Goal: Register for event/course

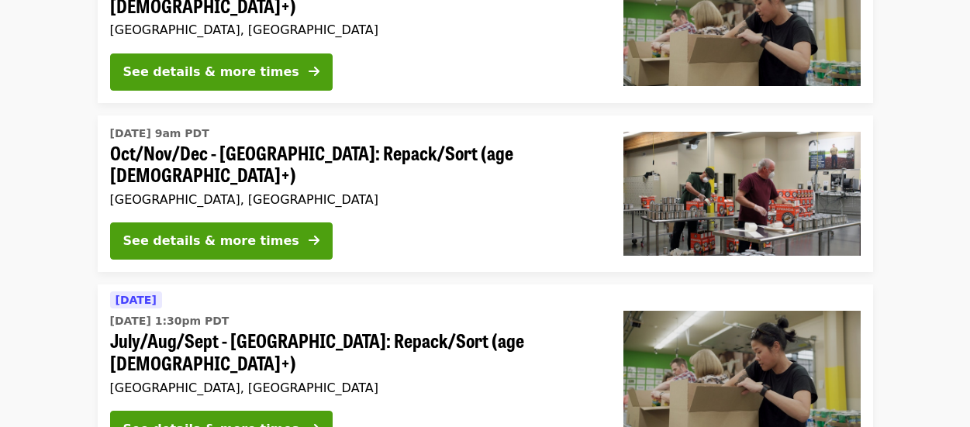
scroll to position [1122, 0]
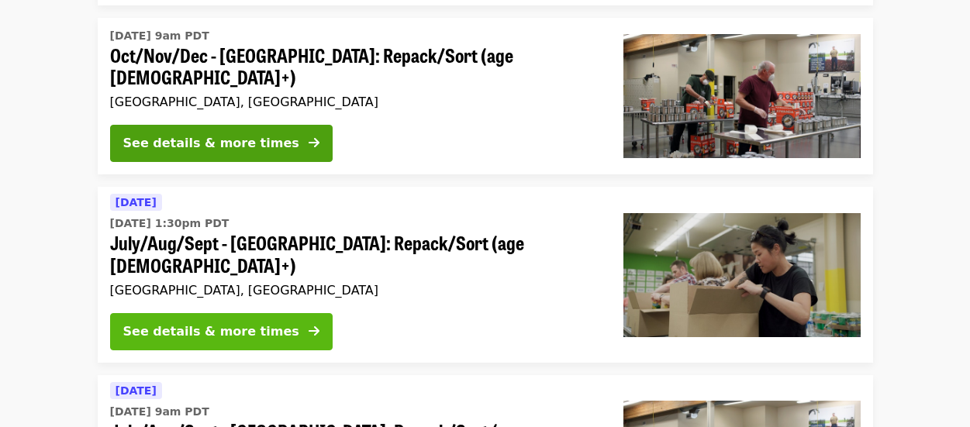
click at [223, 323] on div "See details & more times" at bounding box center [211, 332] width 176 height 19
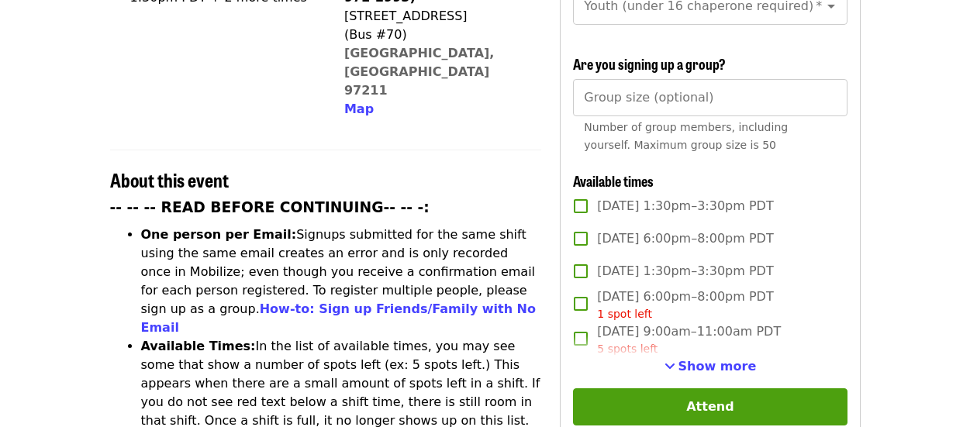
scroll to position [543, 0]
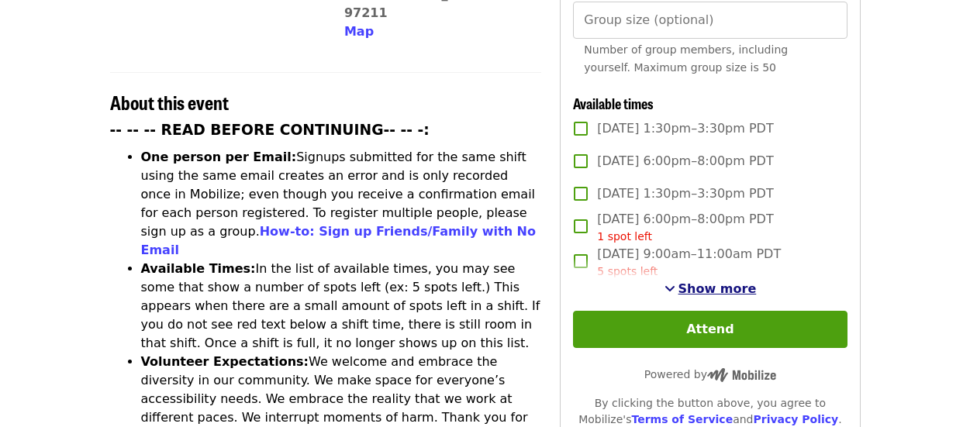
click at [699, 283] on span "Show more" at bounding box center [718, 289] width 78 height 15
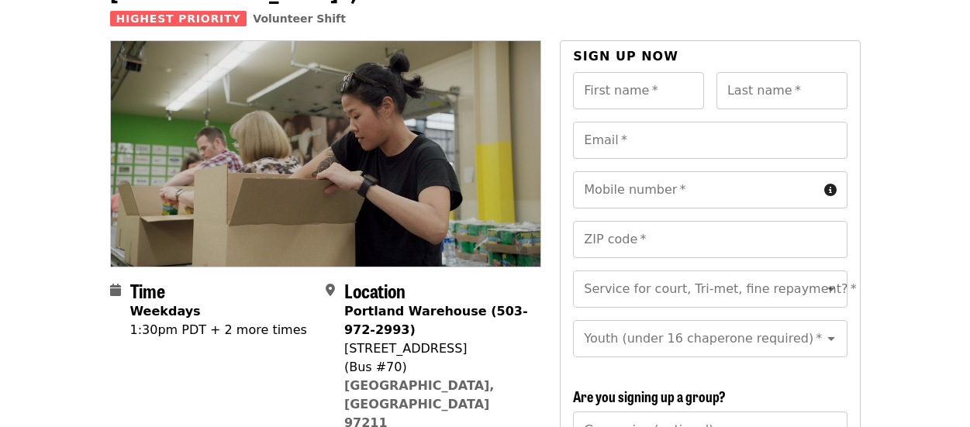
scroll to position [155, 0]
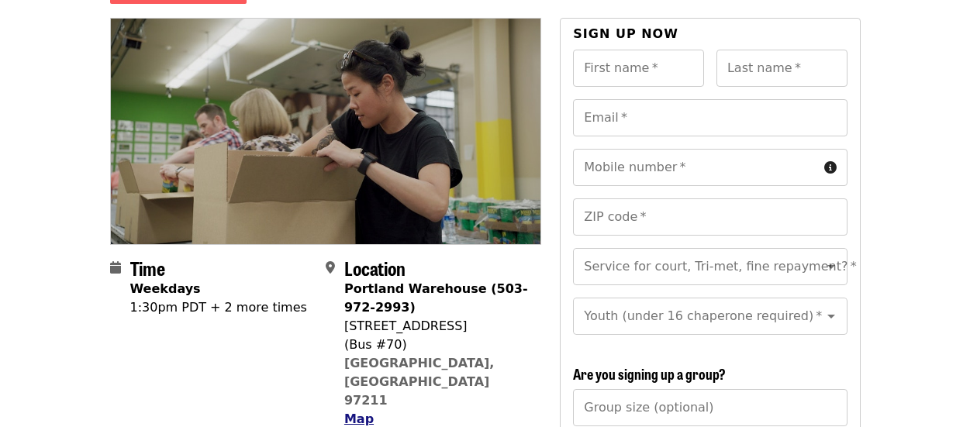
click at [354, 412] on span "Map" at bounding box center [358, 419] width 29 height 15
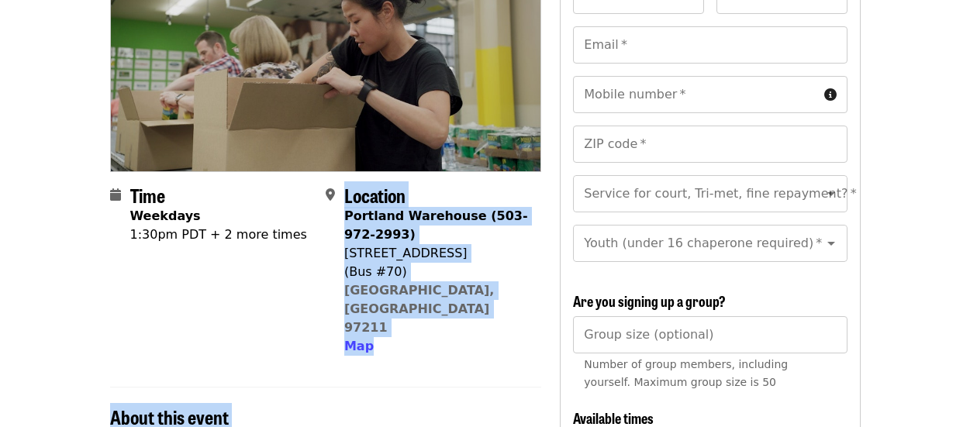
scroll to position [289, 0]
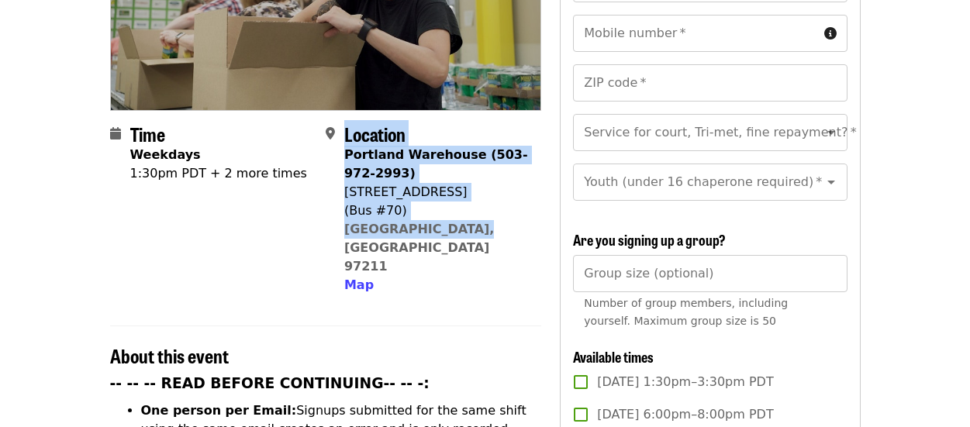
drag, startPoint x: 344, startPoint y: 325, endPoint x: 452, endPoint y: 206, distance: 160.3
click at [452, 206] on div "Location Portland Warehouse (503-972-2993) 7900 NE 33rd Dr (Bus #70) Portland, …" at bounding box center [436, 208] width 185 height 171
copy div "Location Portland Warehouse (503-972-2993) 7900 NE 33rd Dr (Bus #70) Portland, …"
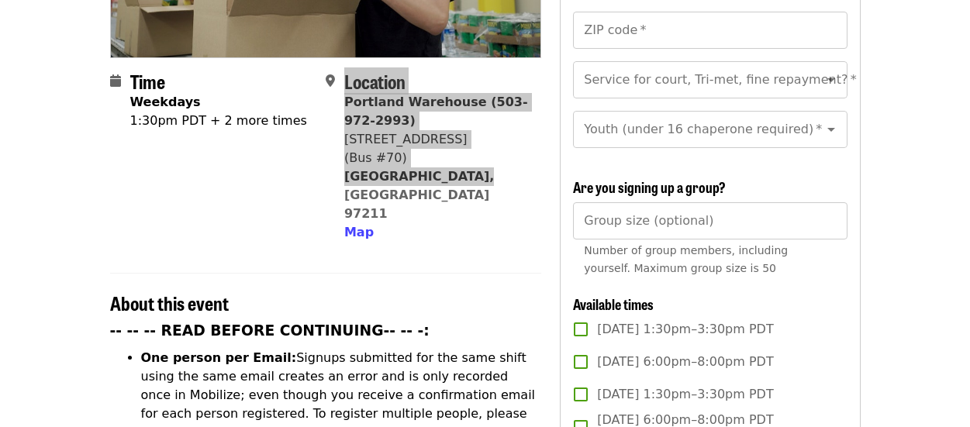
scroll to position [367, 0]
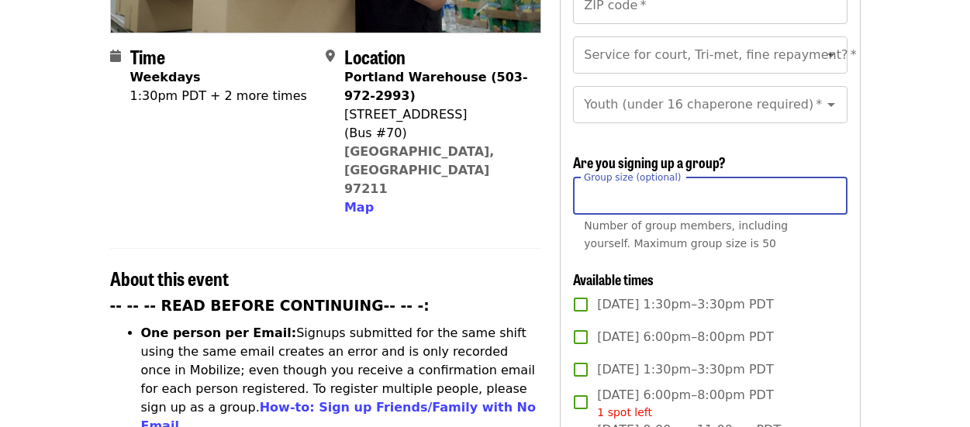
click at [680, 193] on input "Group size (optional)" at bounding box center [710, 196] width 274 height 37
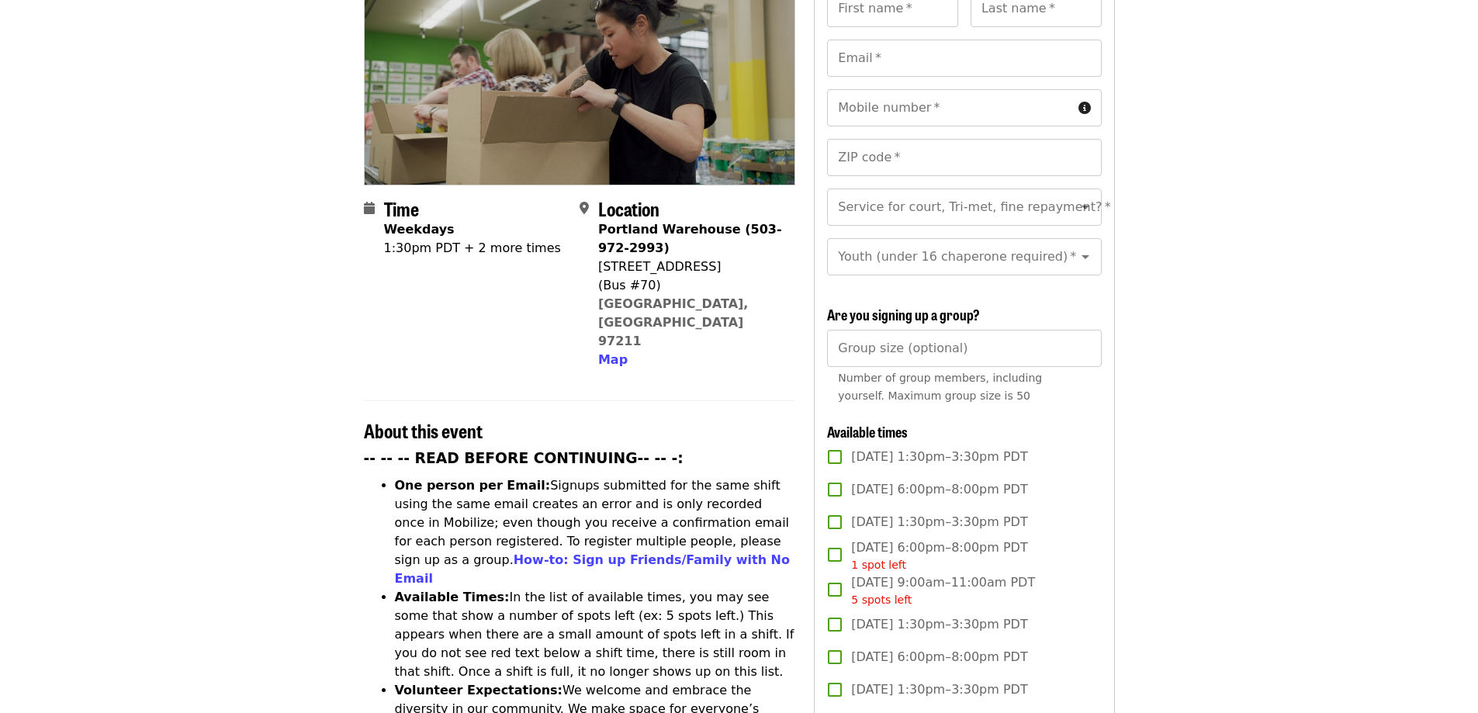
scroll to position [0, 0]
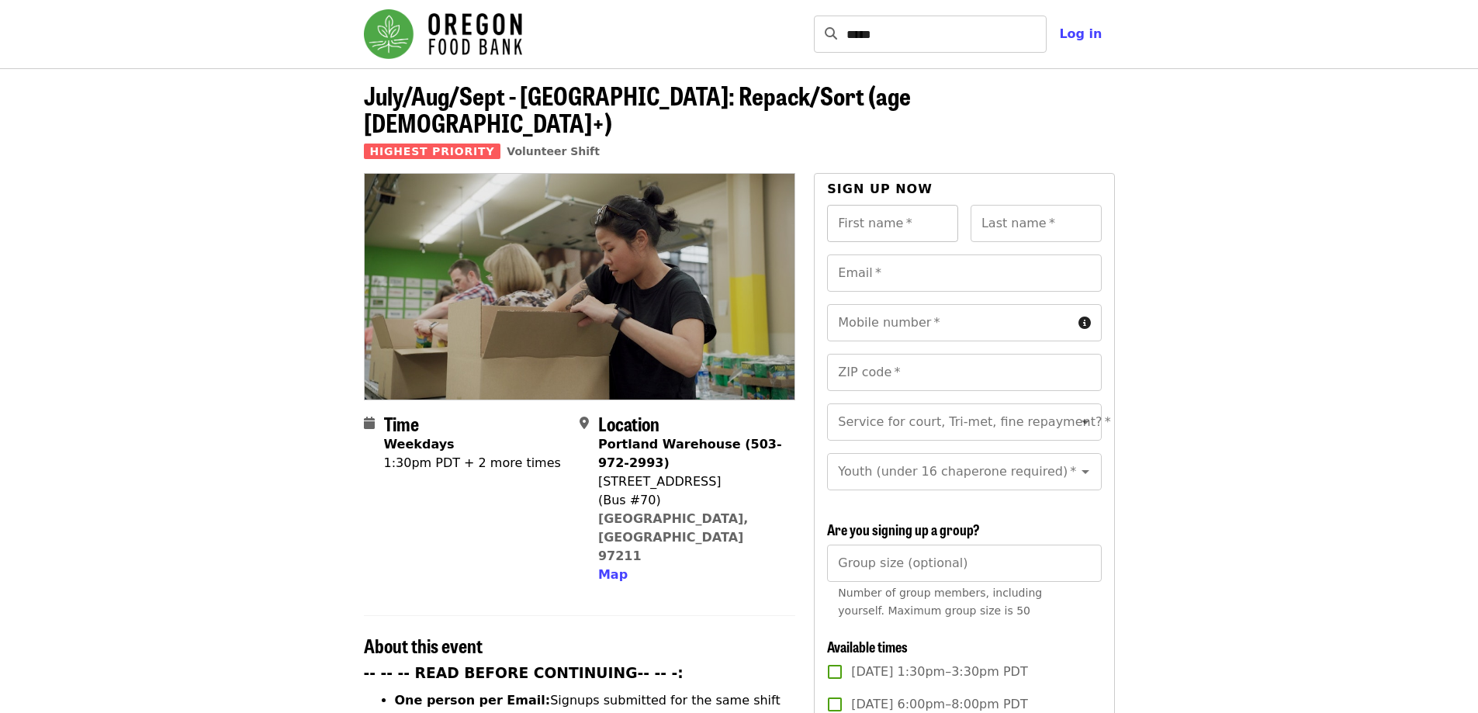
click at [898, 205] on input "First name   *" at bounding box center [892, 223] width 131 height 37
type input "*******"
type input "**********"
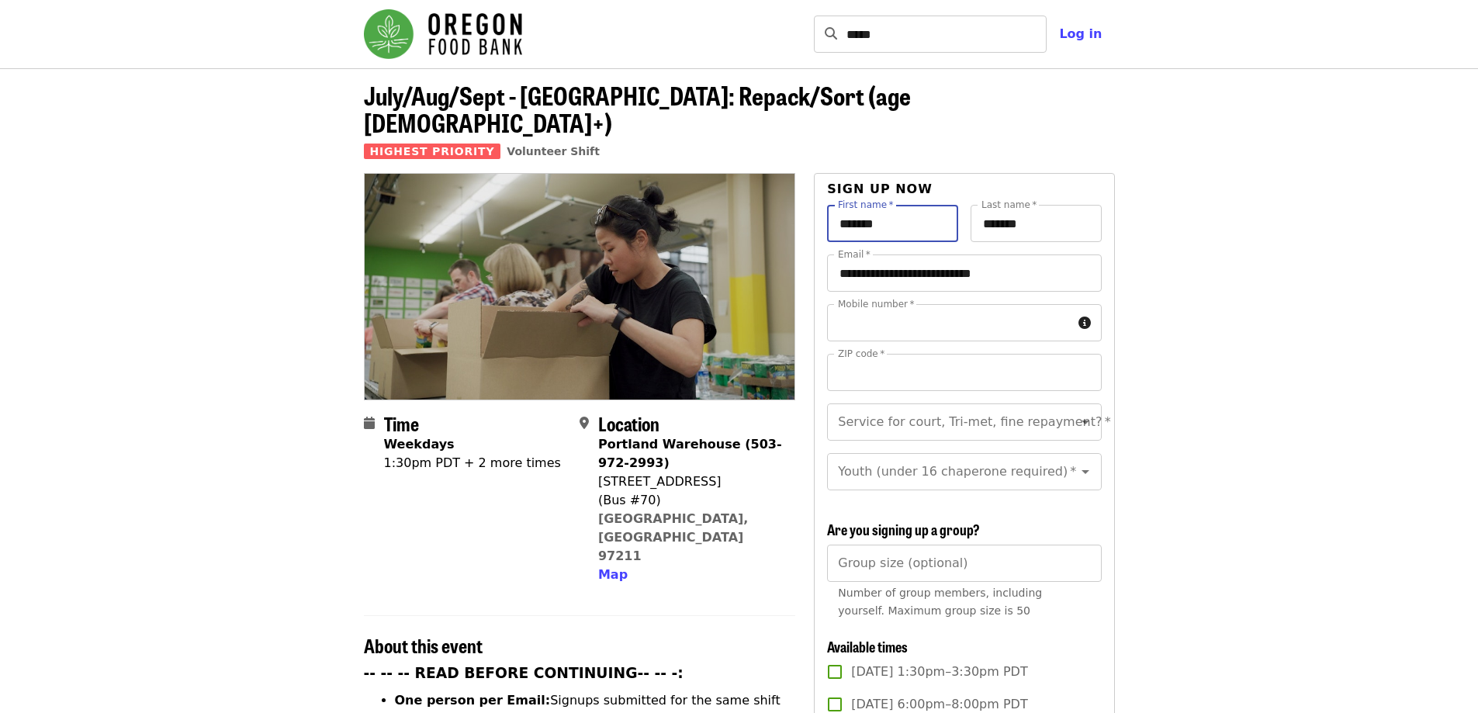
type input "**********"
type input "*****"
click at [886, 407] on input "Service for court, Tri-met, fine repayment?   *" at bounding box center [944, 421] width 211 height 29
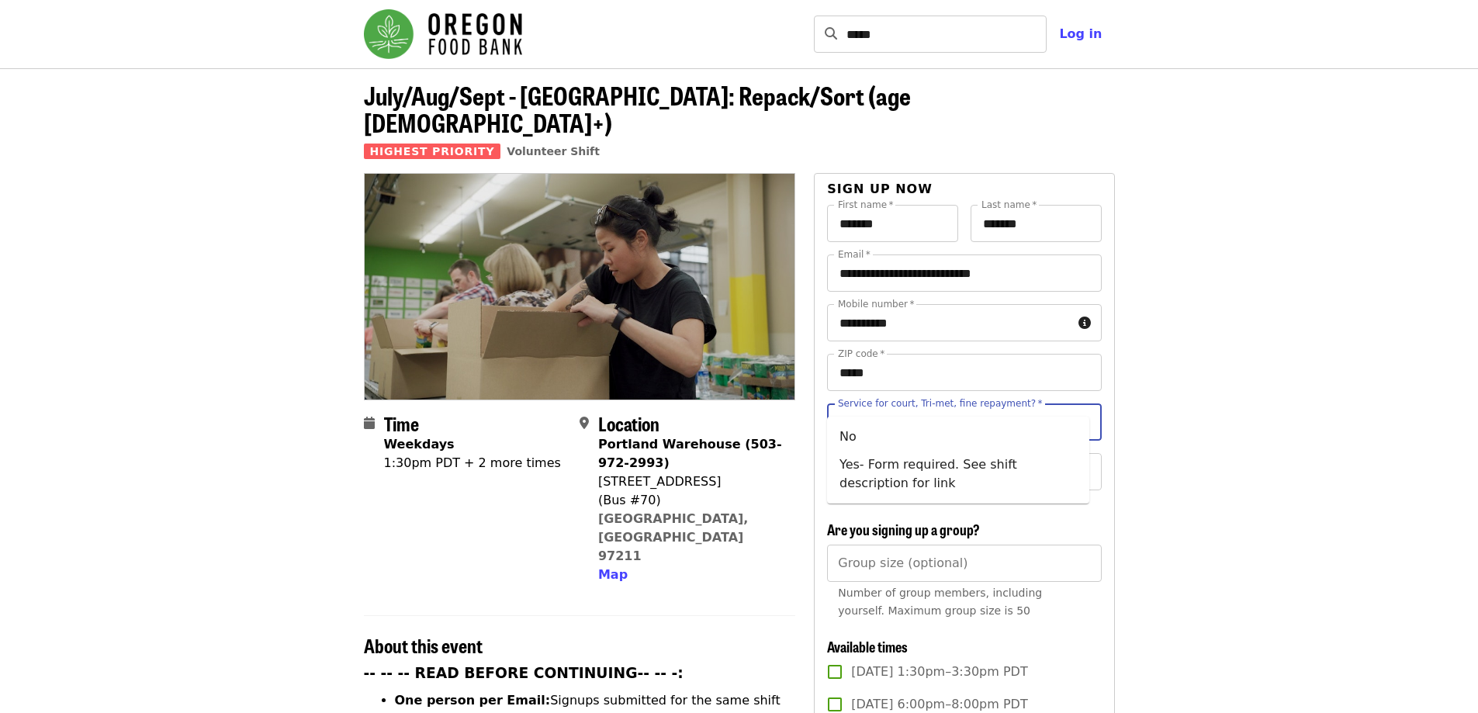
click at [970, 414] on icon "Clear" at bounding box center [1065, 422] width 16 height 16
click at [970, 427] on icon "Open" at bounding box center [1085, 471] width 19 height 19
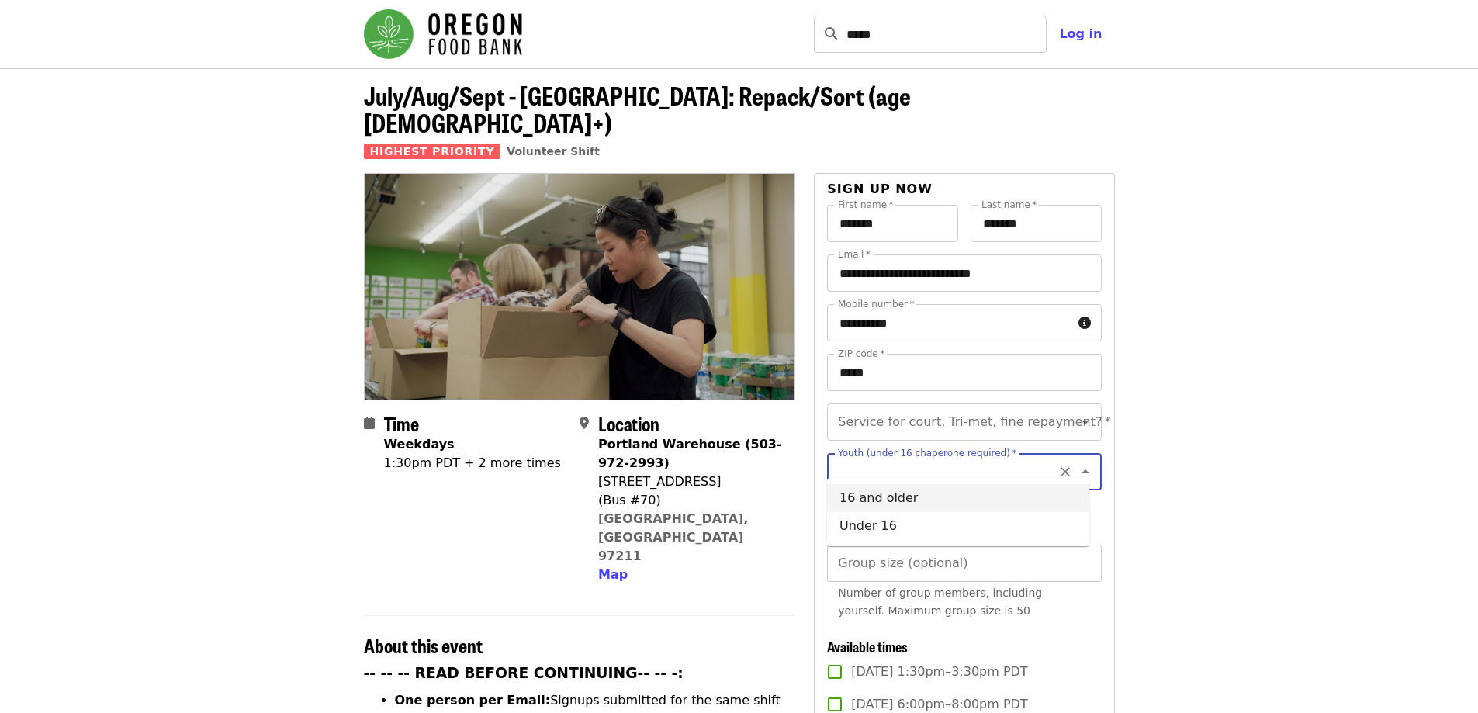
click at [889, 427] on li "16 and older" at bounding box center [958, 498] width 262 height 28
type input "**********"
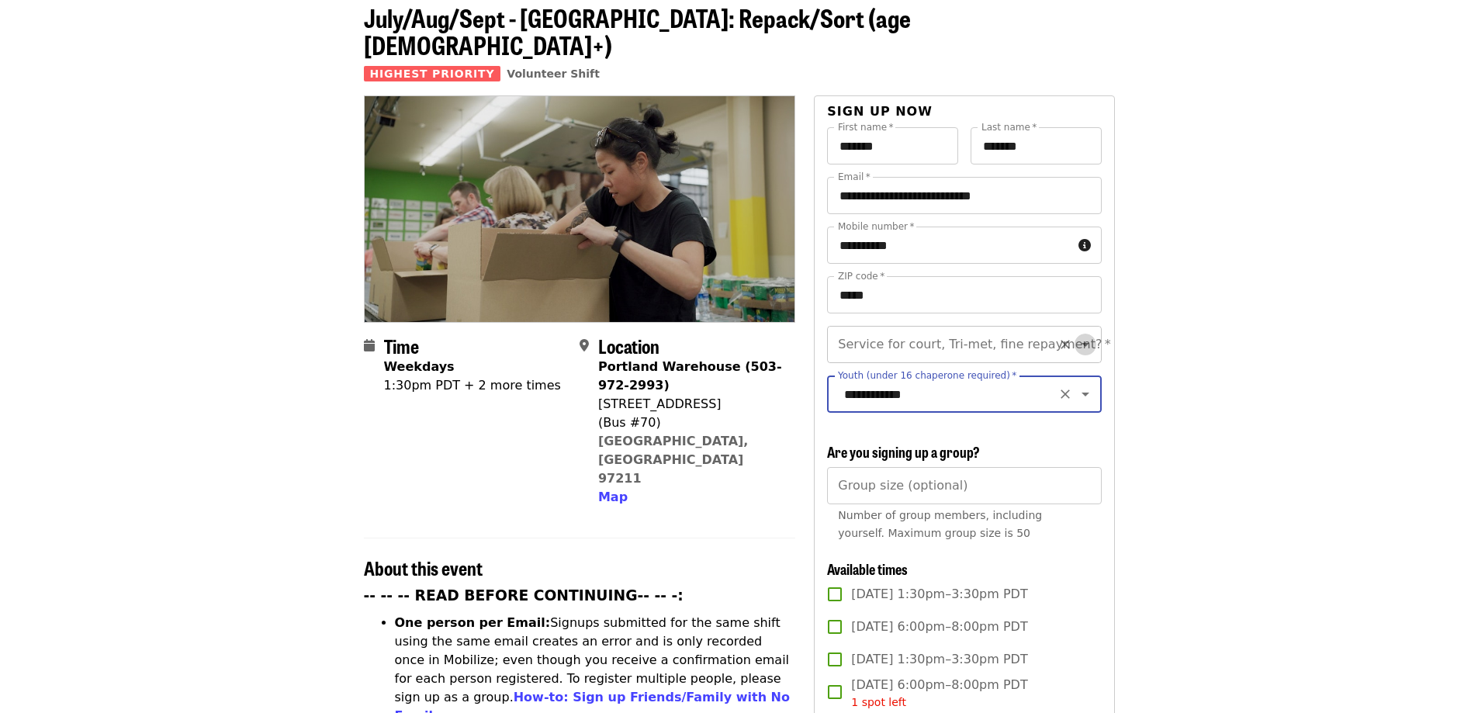
click at [970, 335] on icon "Open" at bounding box center [1085, 344] width 19 height 19
click at [851, 356] on li "No" at bounding box center [958, 359] width 262 height 28
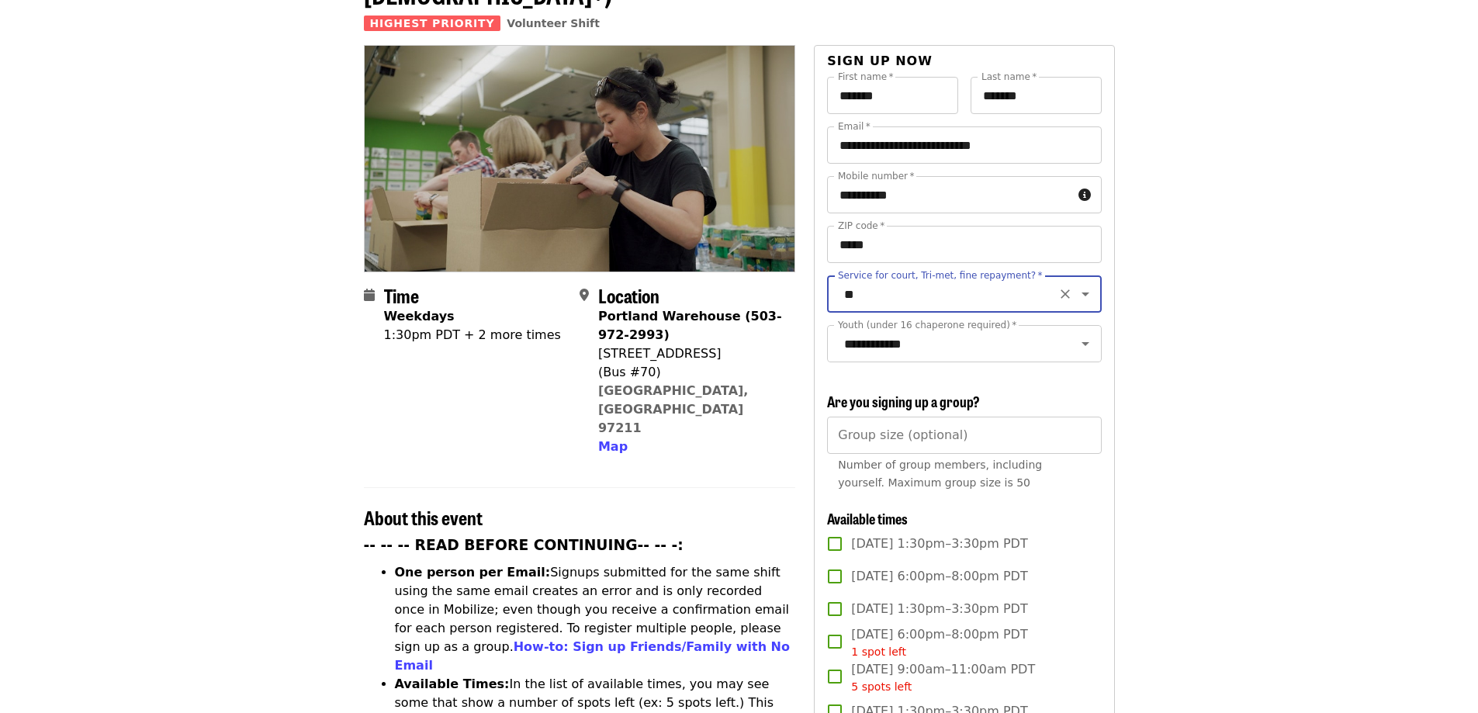
scroll to position [155, 0]
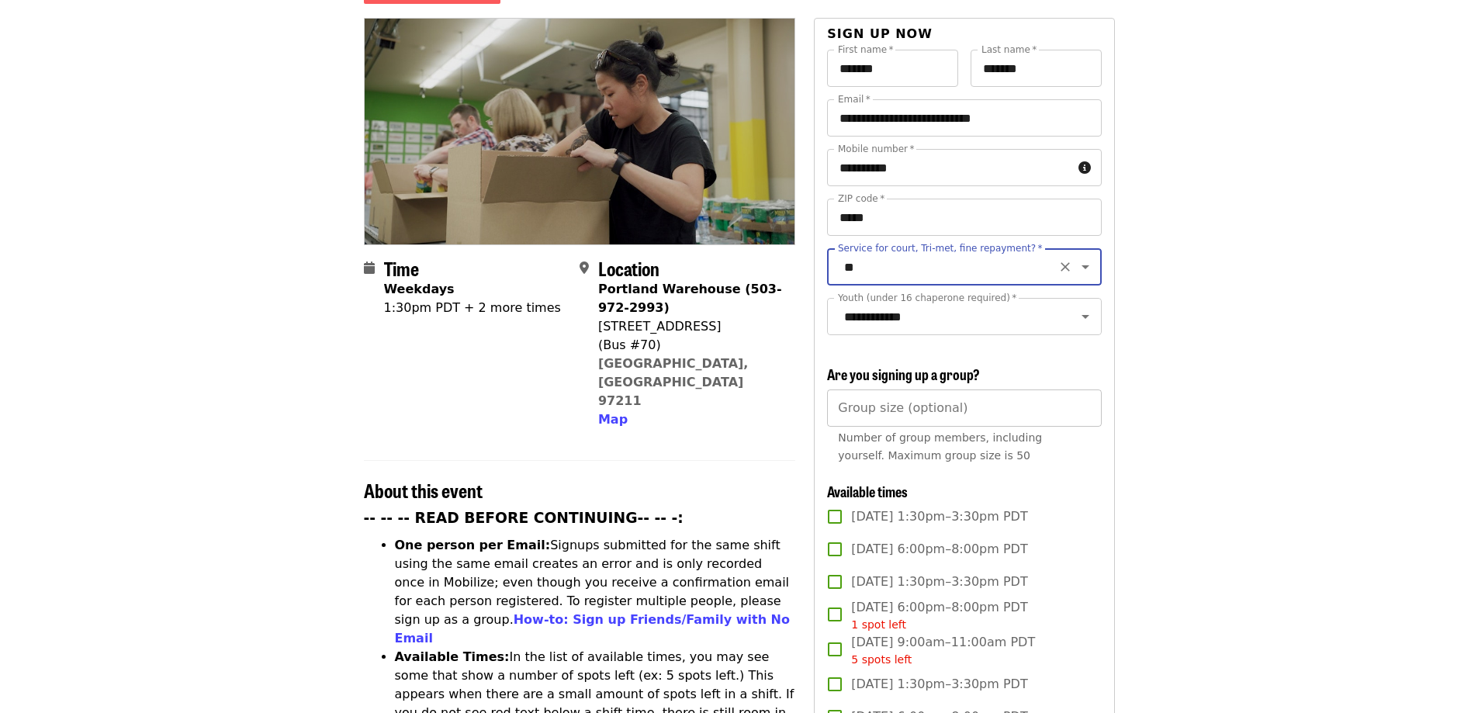
type input "**"
click at [918, 412] on input "Group size (optional)" at bounding box center [964, 407] width 274 height 37
click at [970, 398] on input "*" at bounding box center [964, 407] width 274 height 37
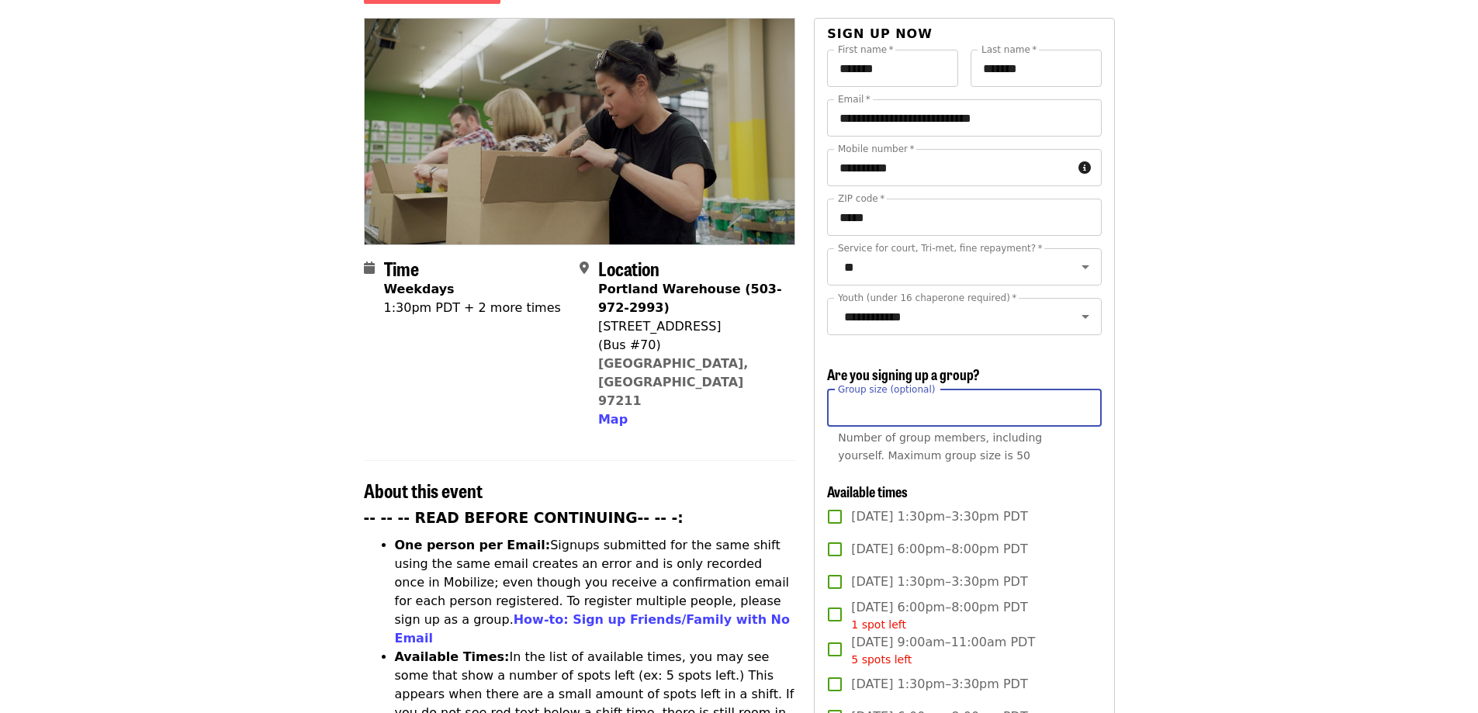
click at [970, 398] on input "*" at bounding box center [964, 407] width 274 height 37
type input "*"
click at [970, 398] on input "*" at bounding box center [964, 407] width 274 height 37
click at [970, 414] on input "*" at bounding box center [964, 407] width 274 height 37
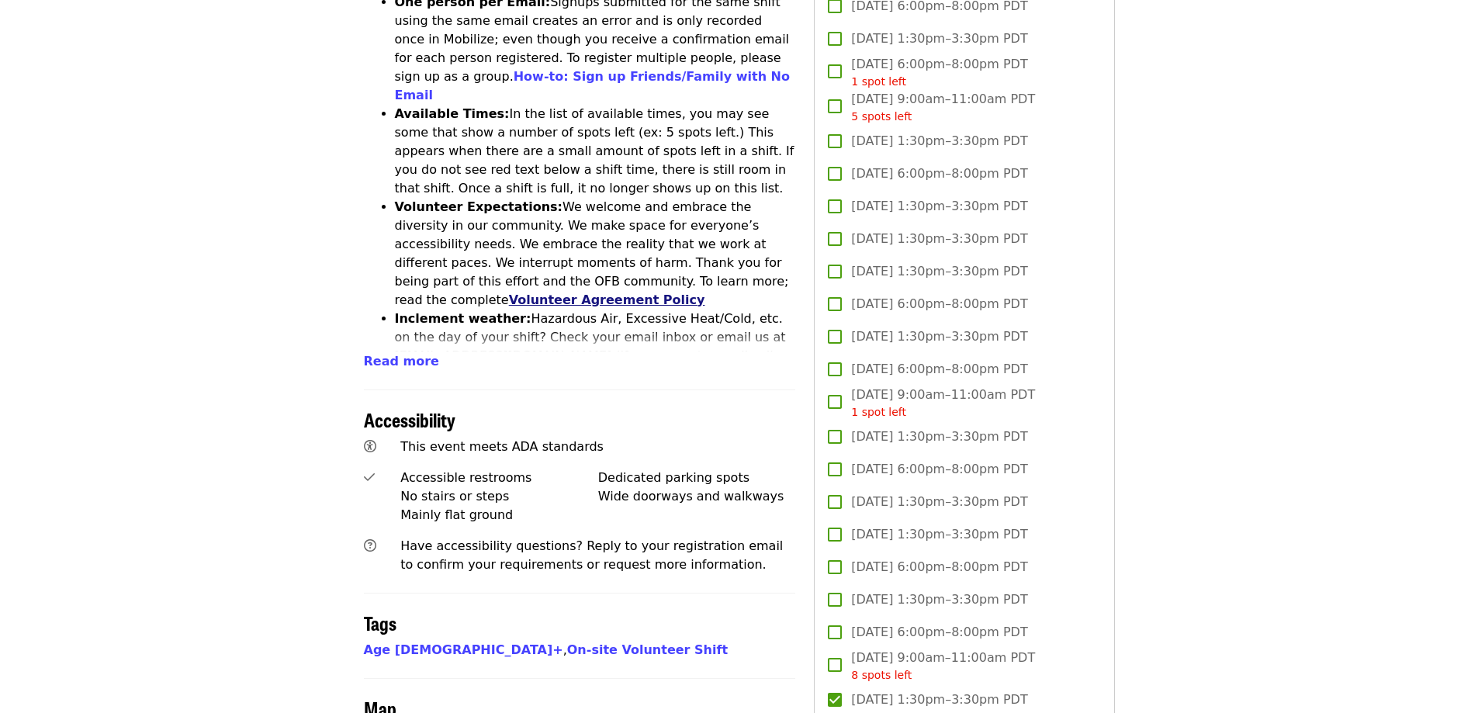
scroll to position [0, 0]
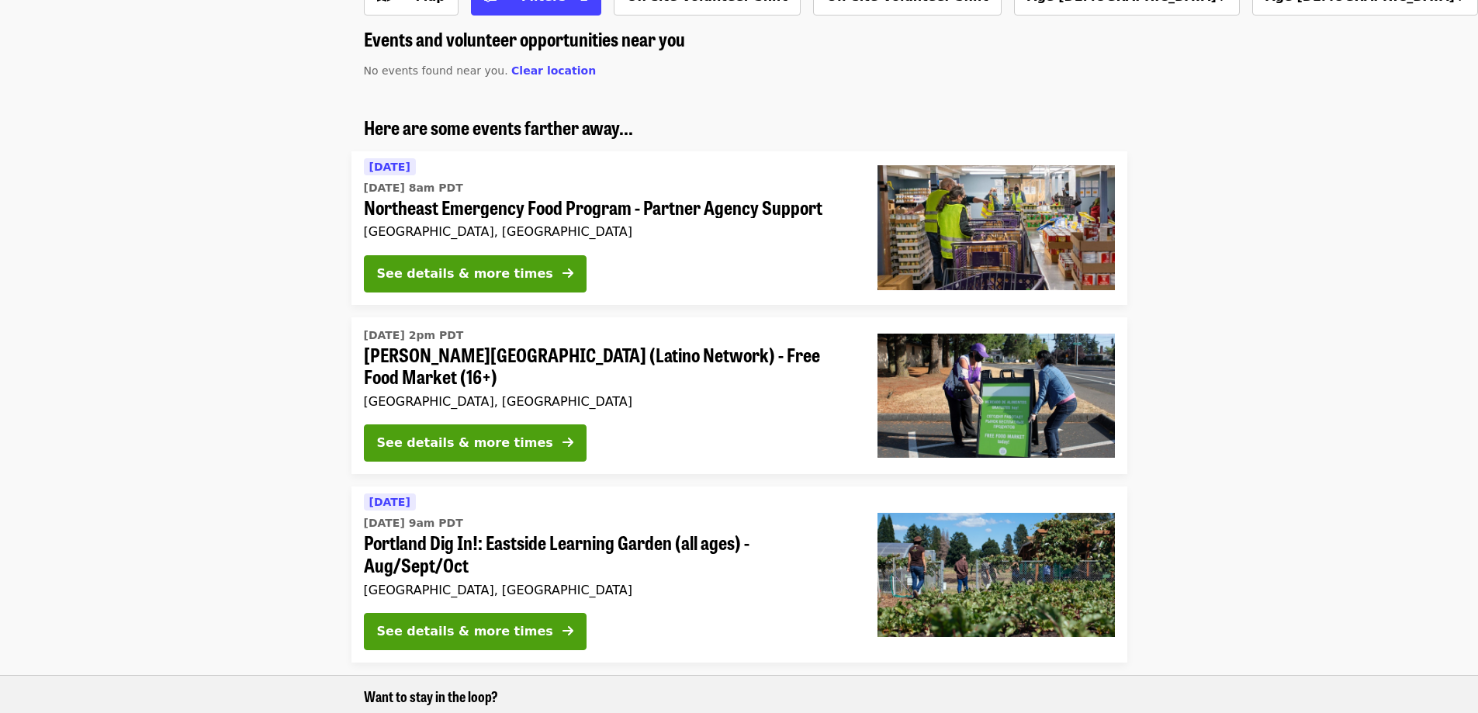
scroll to position [155, 0]
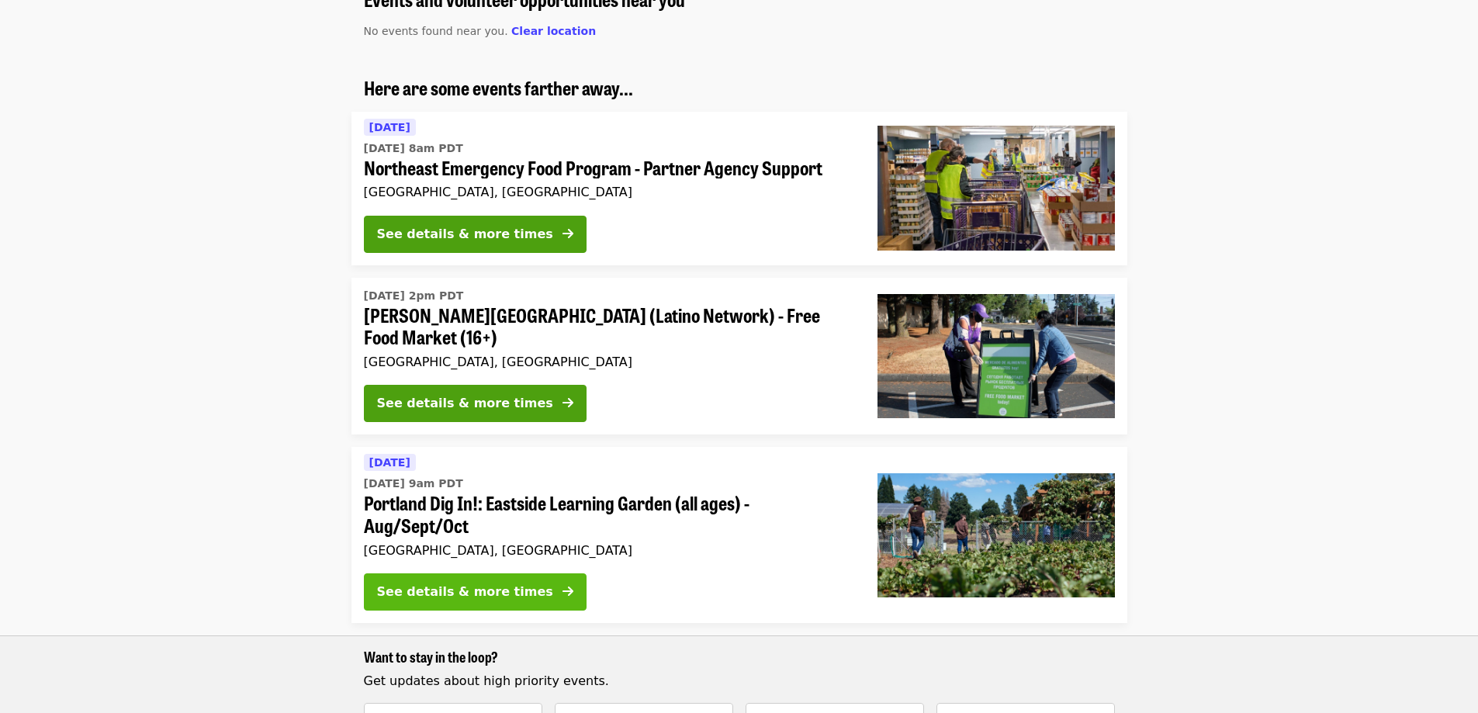
click at [444, 427] on div "See details & more times" at bounding box center [465, 591] width 176 height 19
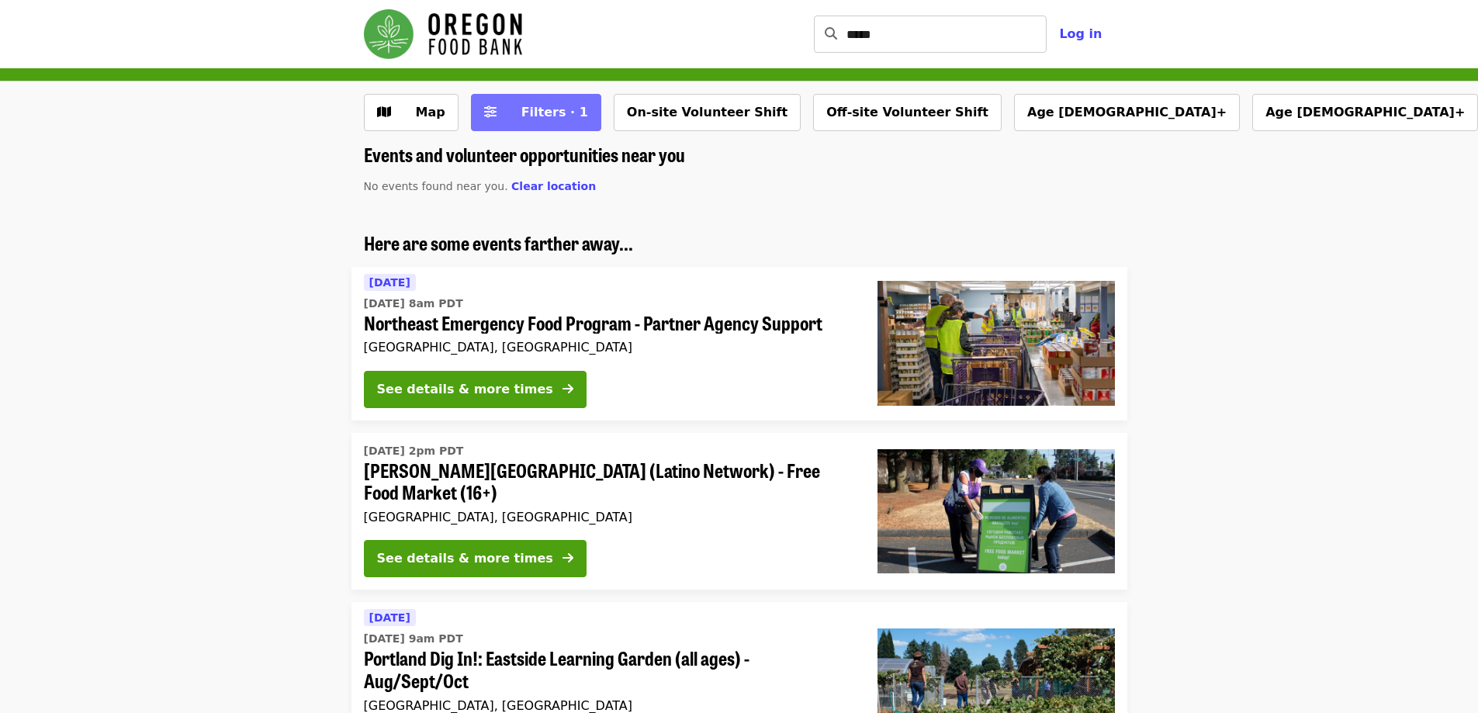
click at [545, 112] on span "Filters · 1" at bounding box center [554, 112] width 67 height 15
click at [516, 184] on span "Clear location" at bounding box center [553, 186] width 85 height 12
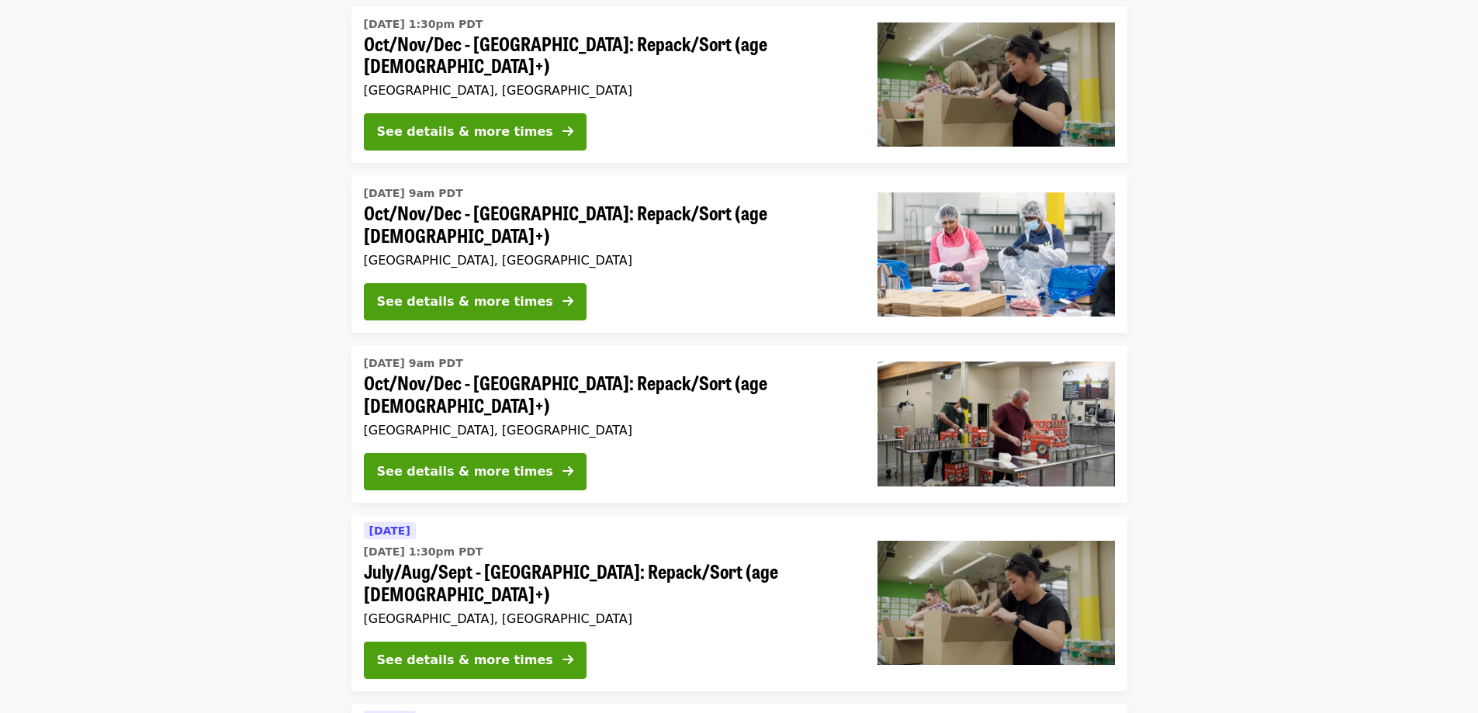
scroll to position [388, 0]
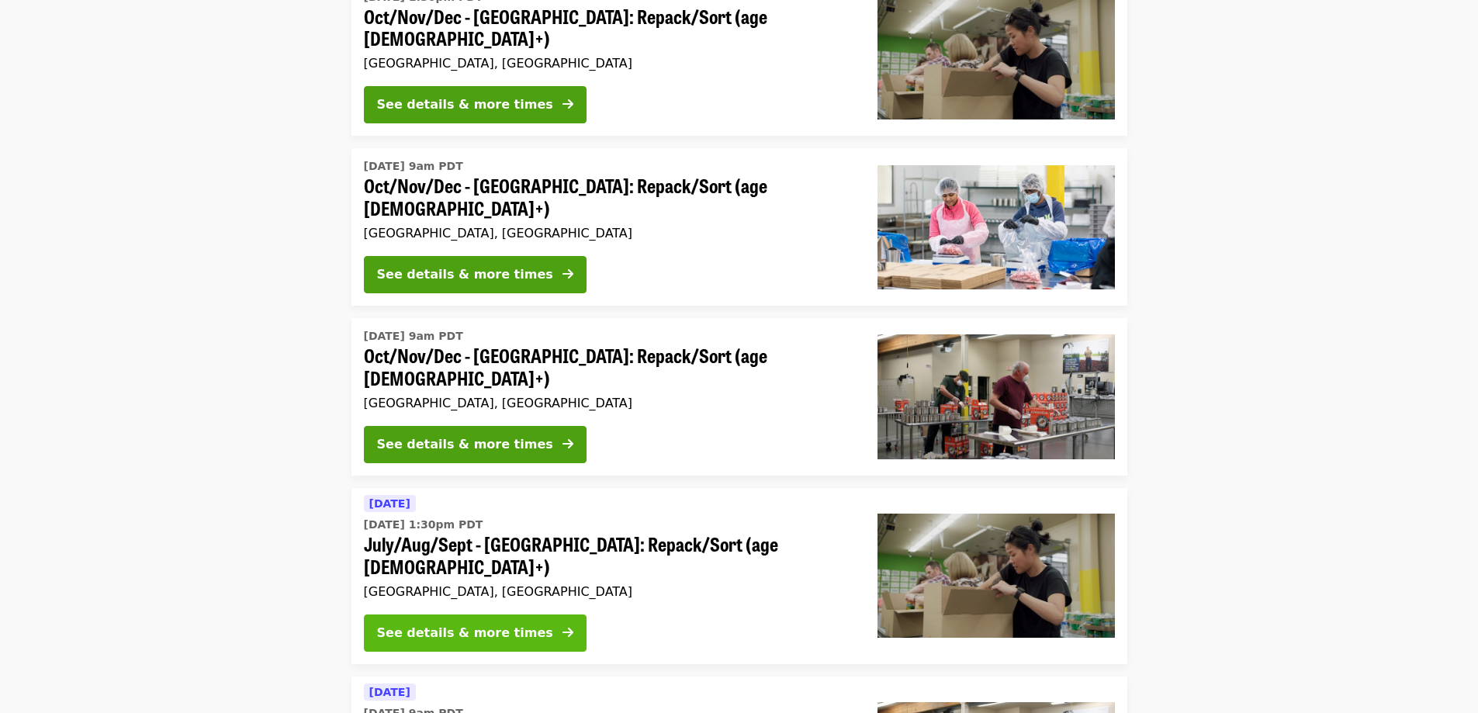
click at [450, 624] on div "See details & more times" at bounding box center [465, 633] width 176 height 19
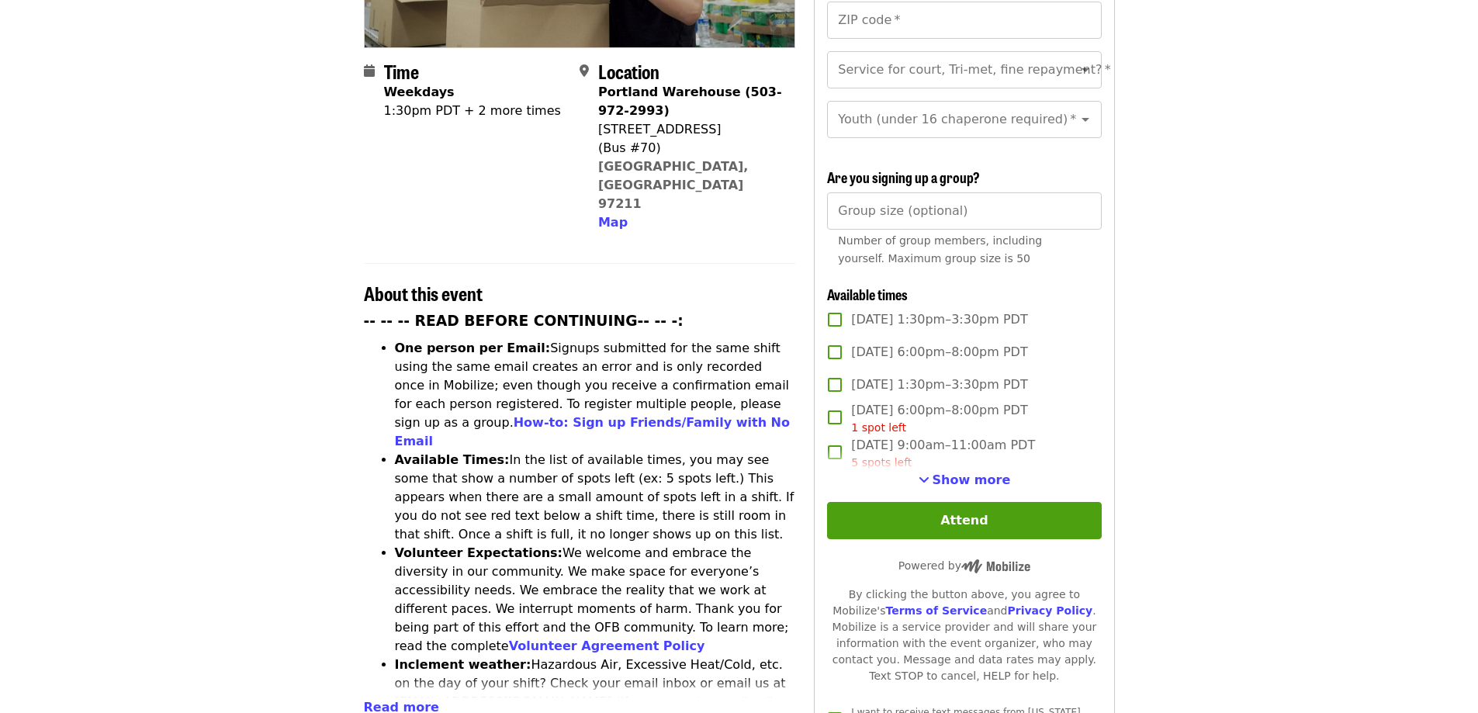
scroll to position [388, 0]
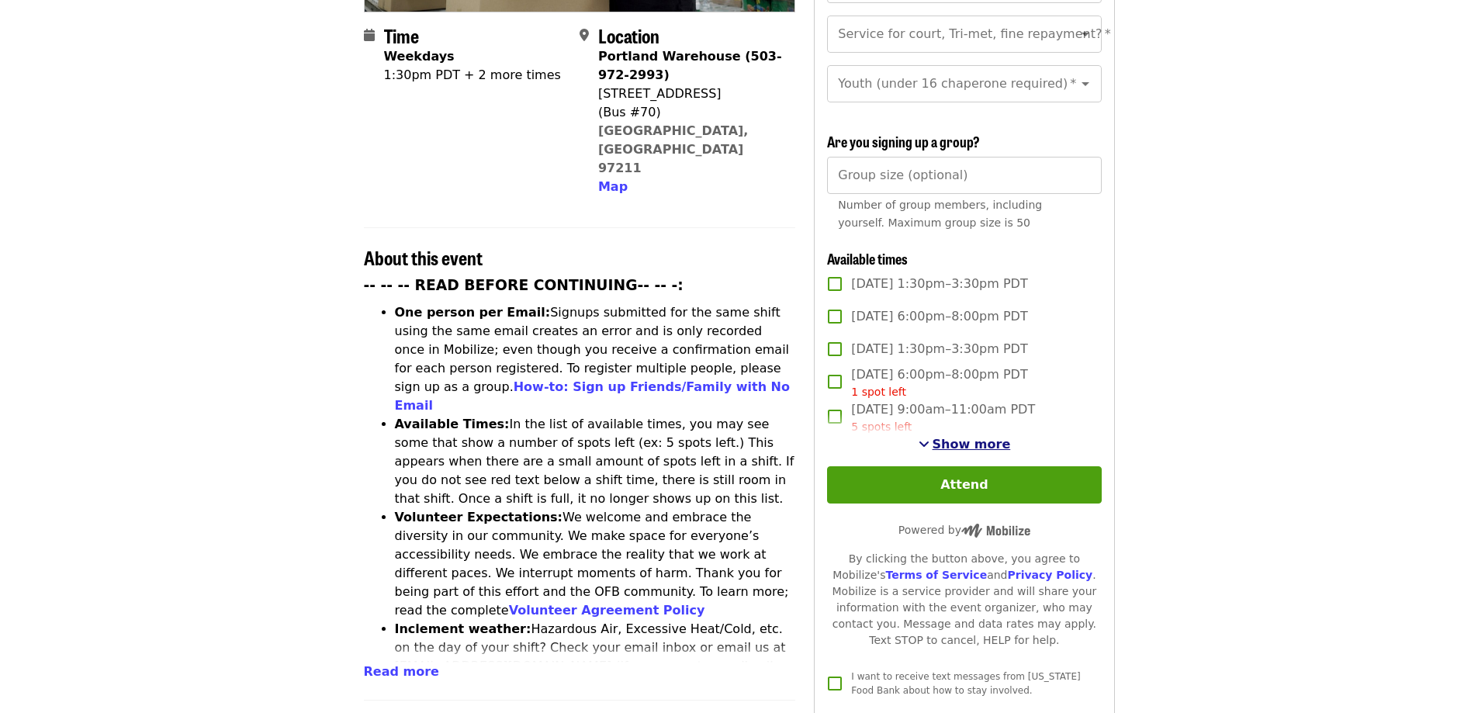
click at [970, 437] on span "Show more" at bounding box center [971, 444] width 78 height 15
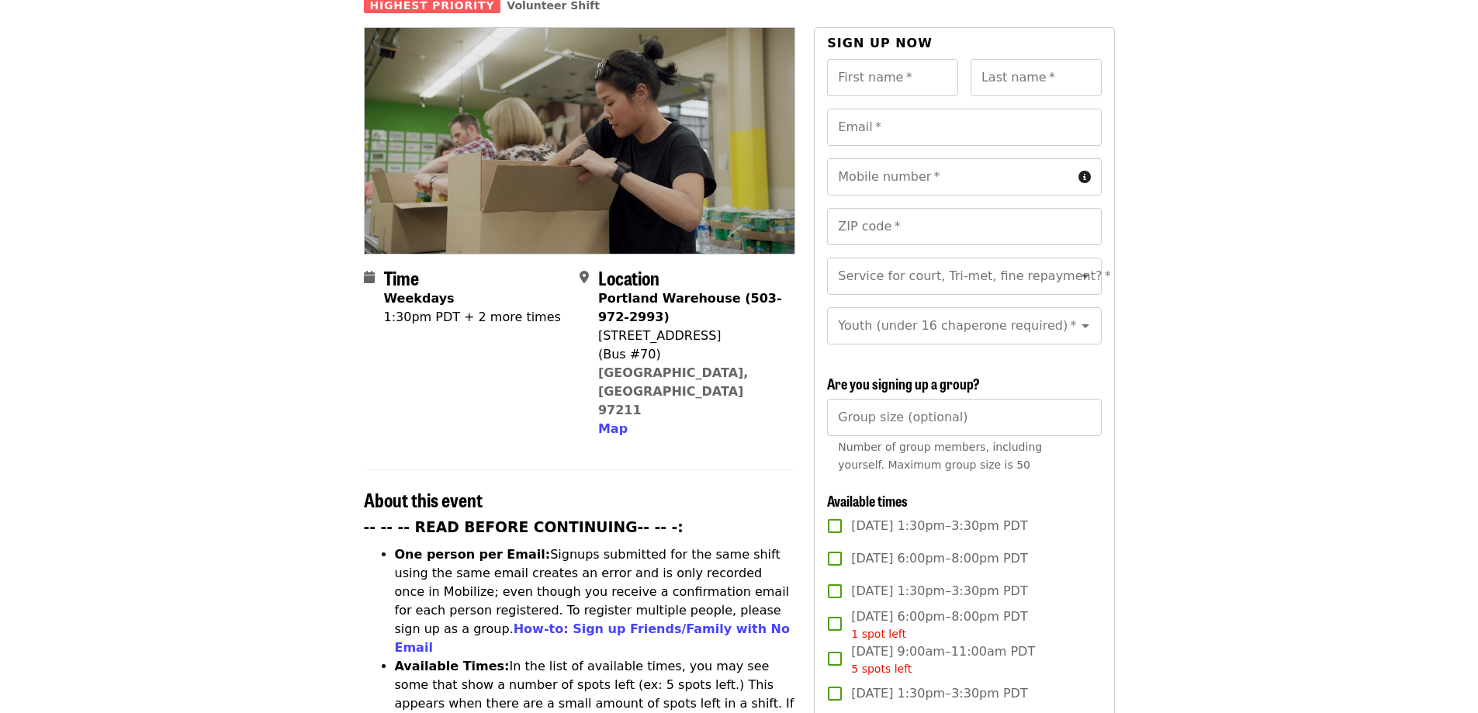
scroll to position [0, 0]
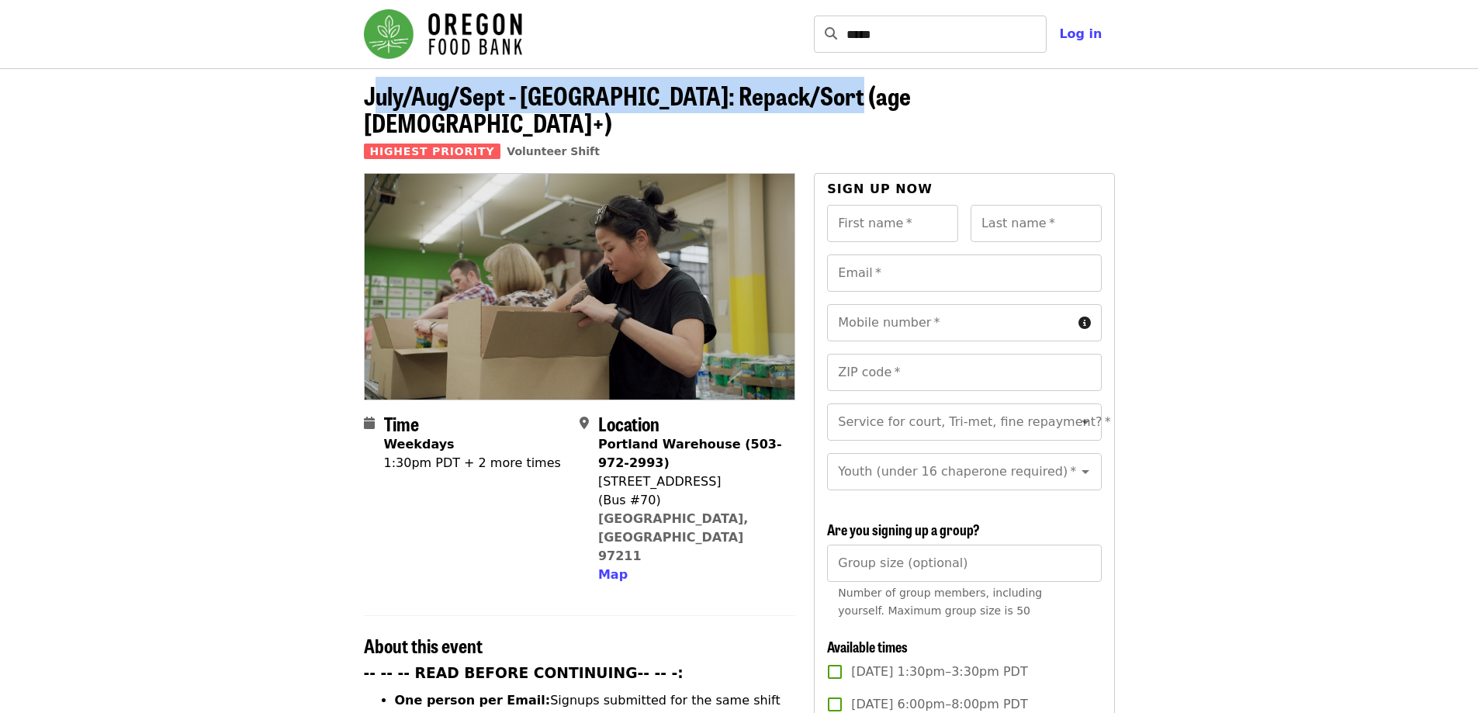
drag, startPoint x: 373, startPoint y: 93, endPoint x: 620, endPoint y: 78, distance: 247.1
click at [825, 79] on header "July/Aug/Sept - [GEOGRAPHIC_DATA]: Repack/Sort (age [DEMOGRAPHIC_DATA]+) Highes…" at bounding box center [739, 120] width 1478 height 105
drag, startPoint x: 405, startPoint y: 91, endPoint x: 389, endPoint y: 86, distance: 16.2
click at [404, 90] on span "July/Aug/Sept - [GEOGRAPHIC_DATA]: Repack/Sort (age [DEMOGRAPHIC_DATA]+)" at bounding box center [637, 109] width 547 height 64
click at [375, 94] on span "July/Aug/Sept - [GEOGRAPHIC_DATA]: Repack/Sort (age [DEMOGRAPHIC_DATA]+)" at bounding box center [637, 109] width 547 height 64
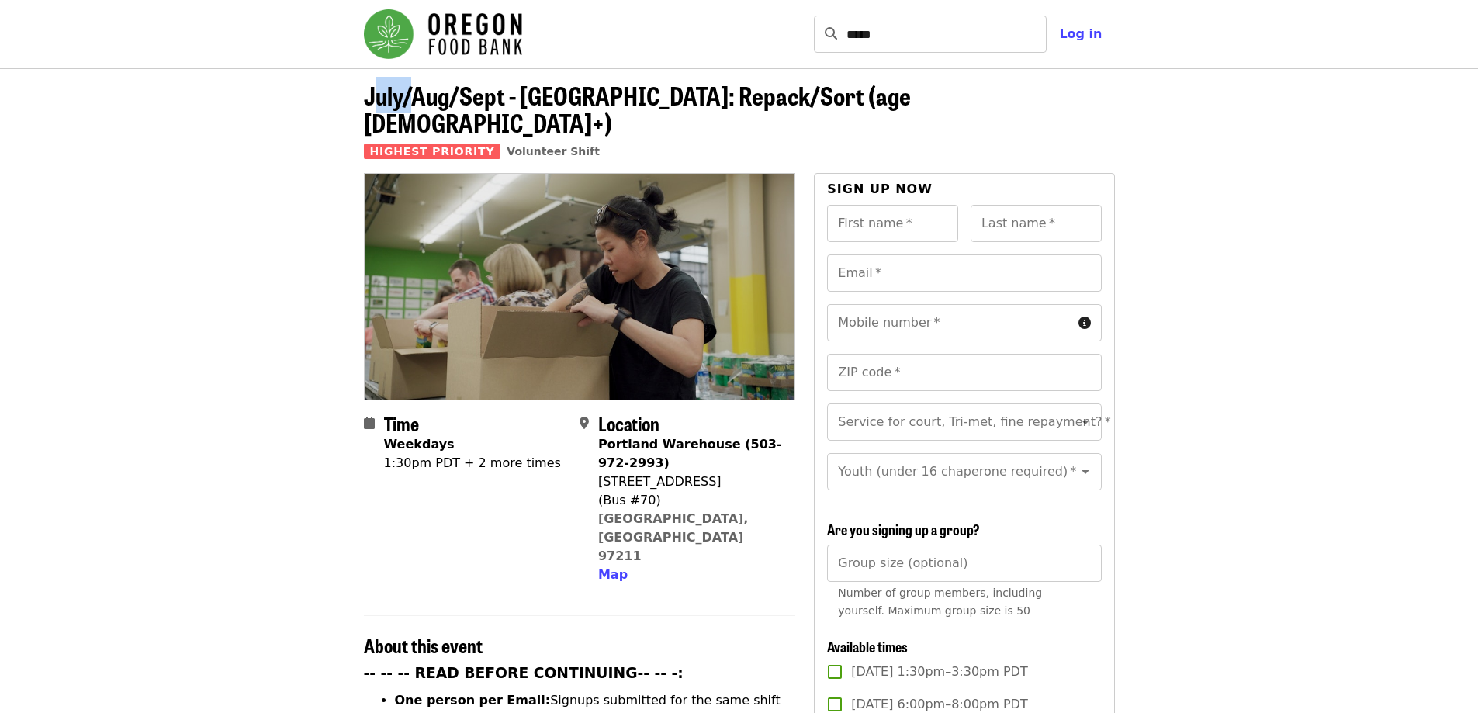
drag, startPoint x: 372, startPoint y: 94, endPoint x: 405, endPoint y: 85, distance: 33.7
click at [418, 91] on span "July/Aug/Sept - [GEOGRAPHIC_DATA]: Repack/Sort (age [DEMOGRAPHIC_DATA]+)" at bounding box center [637, 109] width 547 height 64
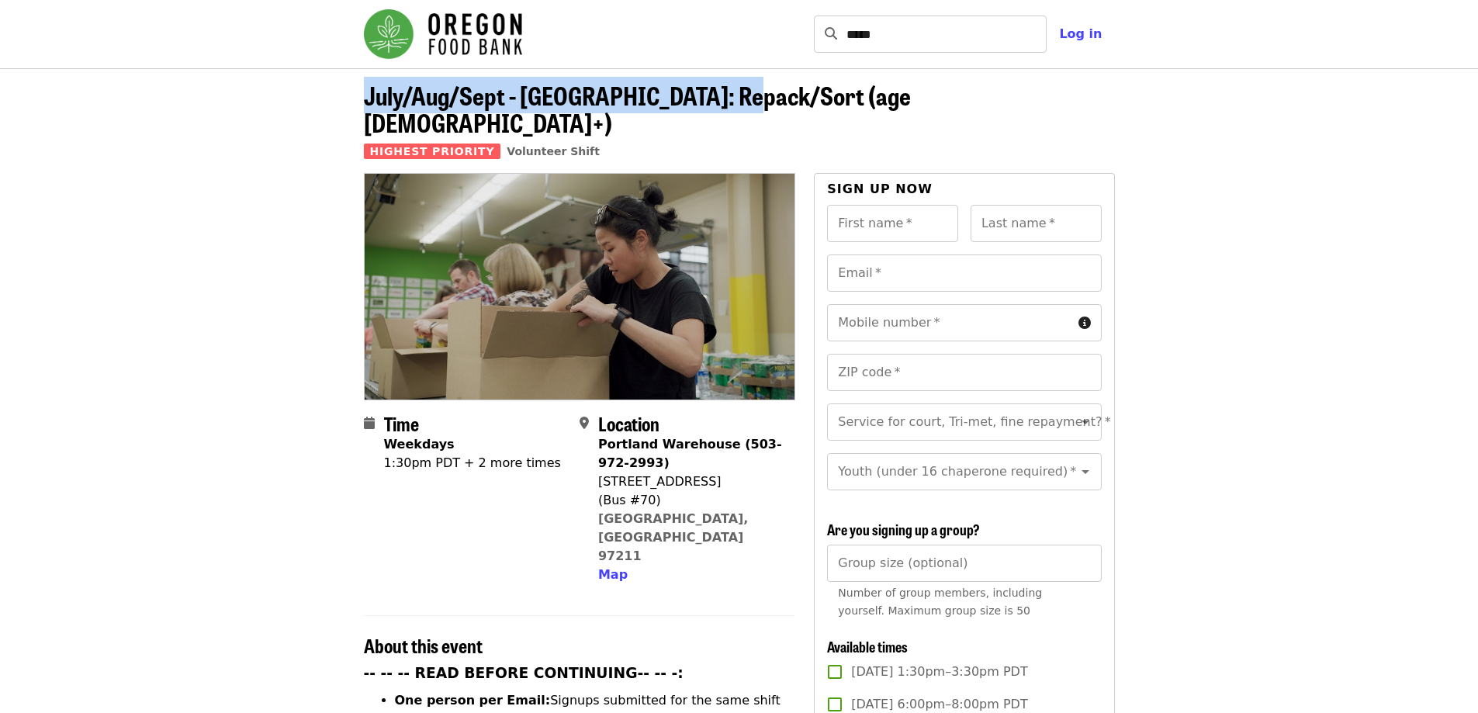
drag, startPoint x: 364, startPoint y: 90, endPoint x: 734, endPoint y: 75, distance: 370.3
click at [738, 85] on span "July/Aug/Sept - [GEOGRAPHIC_DATA]: Repack/Sort (age [DEMOGRAPHIC_DATA]+)" at bounding box center [637, 109] width 547 height 64
copy span "July/Aug/Sept - [GEOGRAPHIC_DATA]: Repack/Sort"
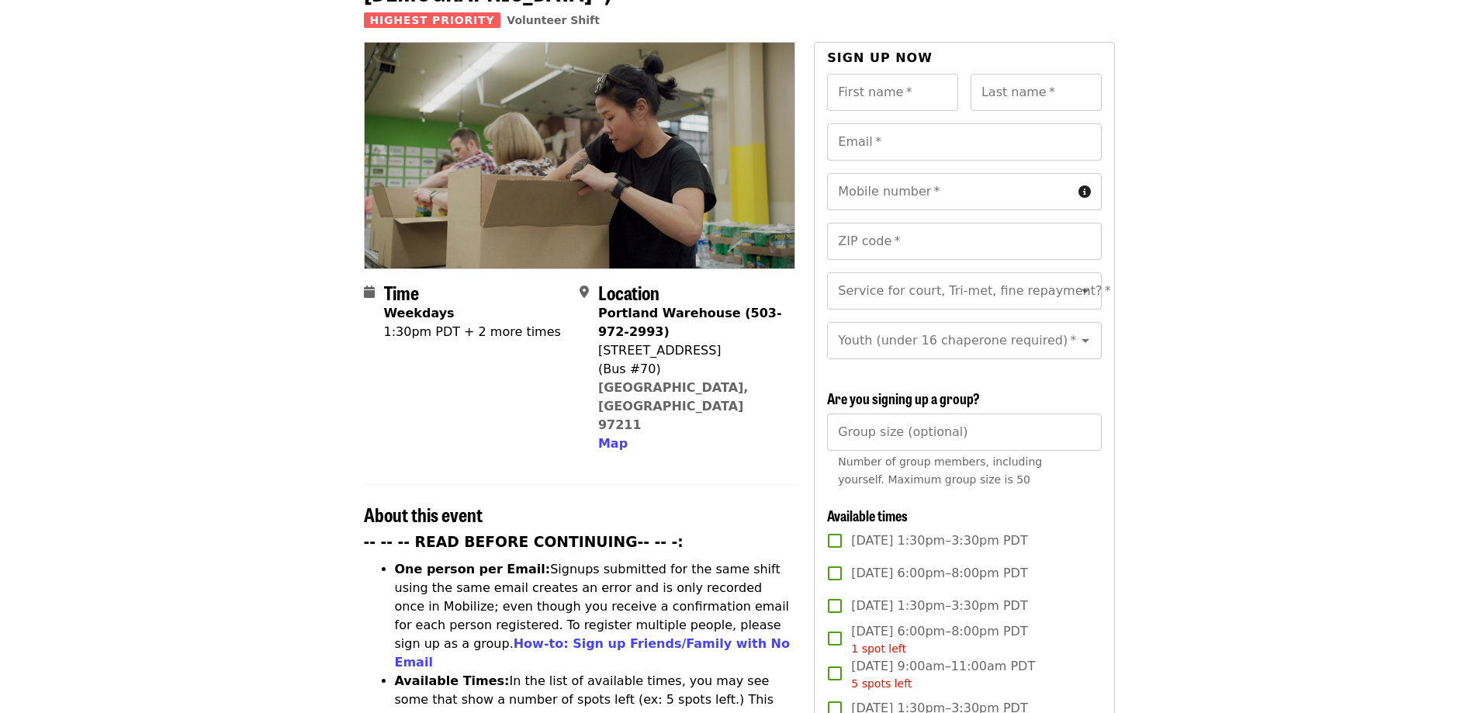
scroll to position [155, 0]
